Goal: Task Accomplishment & Management: Manage account settings

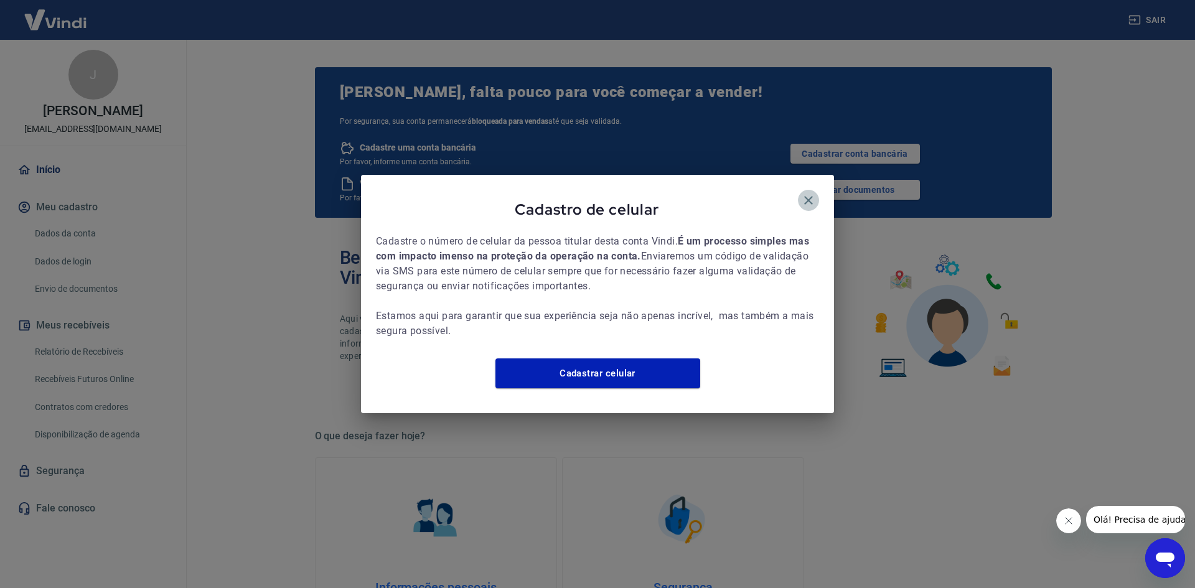
click at [808, 193] on icon "button" at bounding box center [808, 200] width 15 height 15
